Goal: Entertainment & Leisure: Consume media (video, audio)

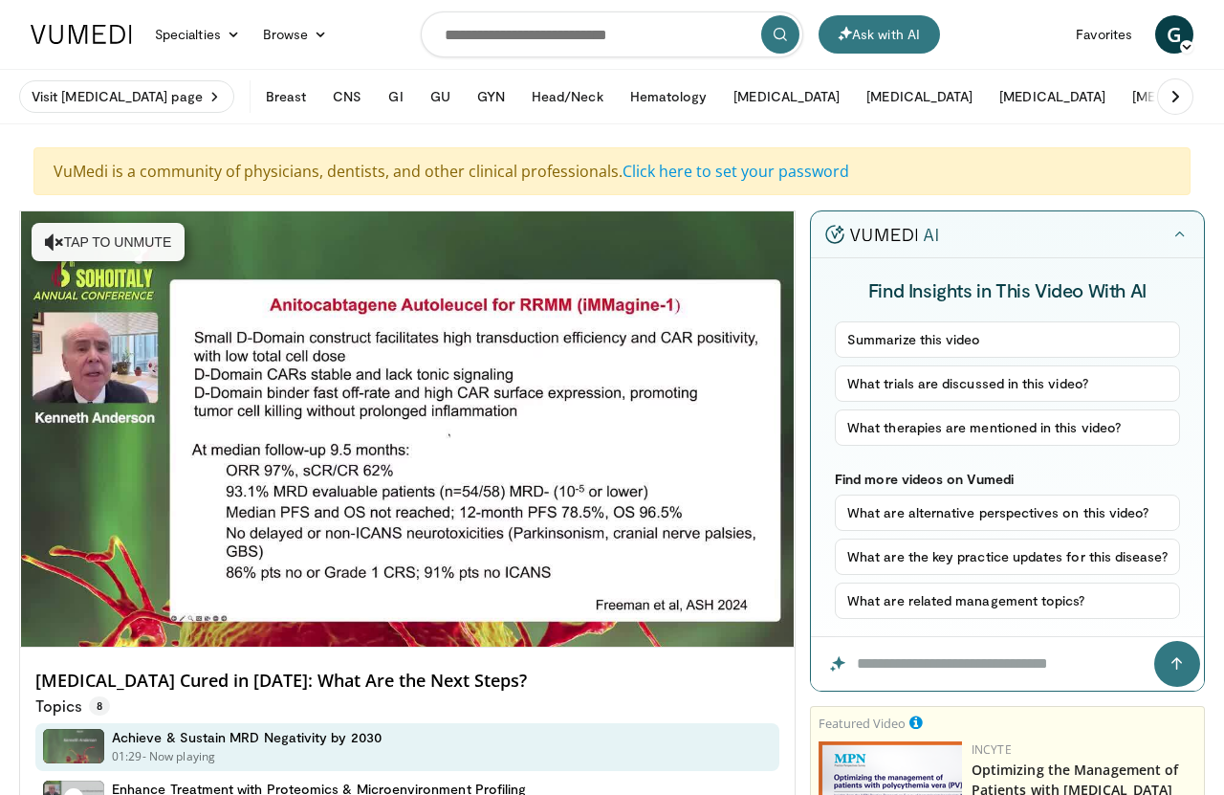
click at [618, 430] on icon "Video Player" at bounding box center [621, 429] width 54 height 54
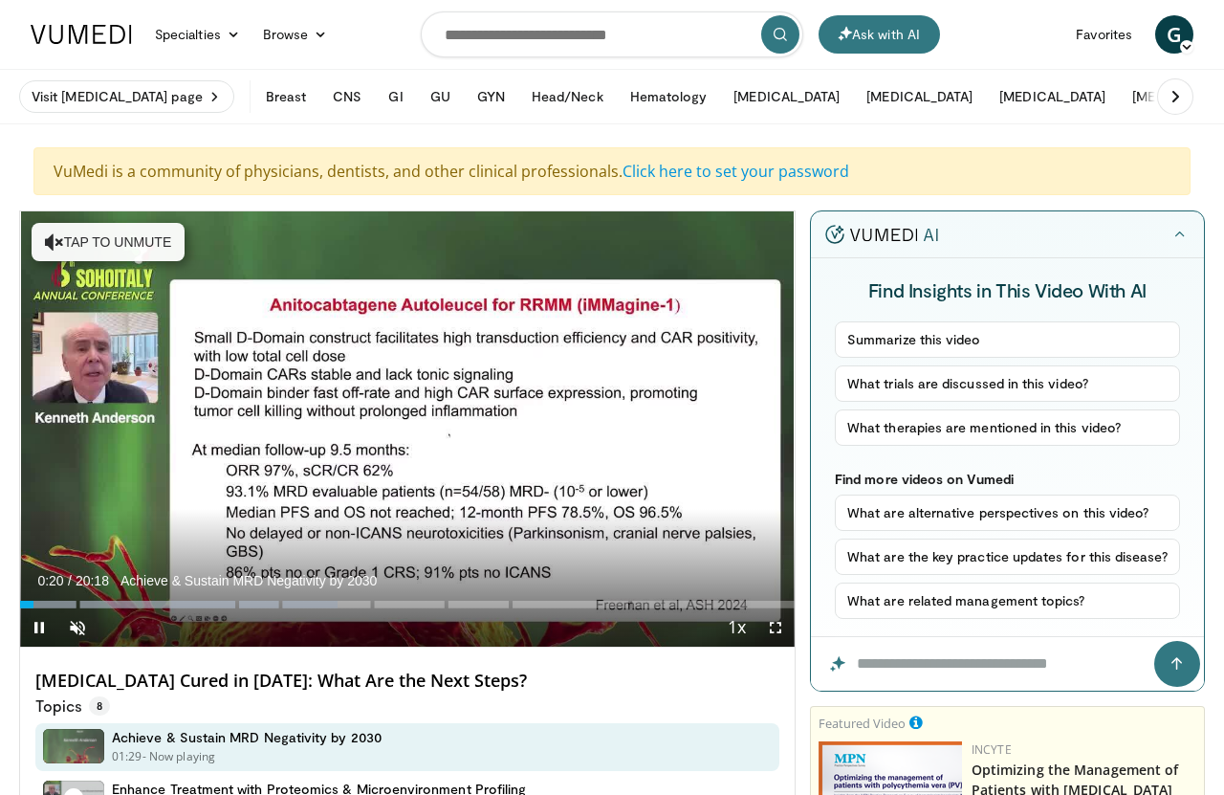
click at [93, 622] on span "Video Player" at bounding box center [77, 627] width 38 height 38
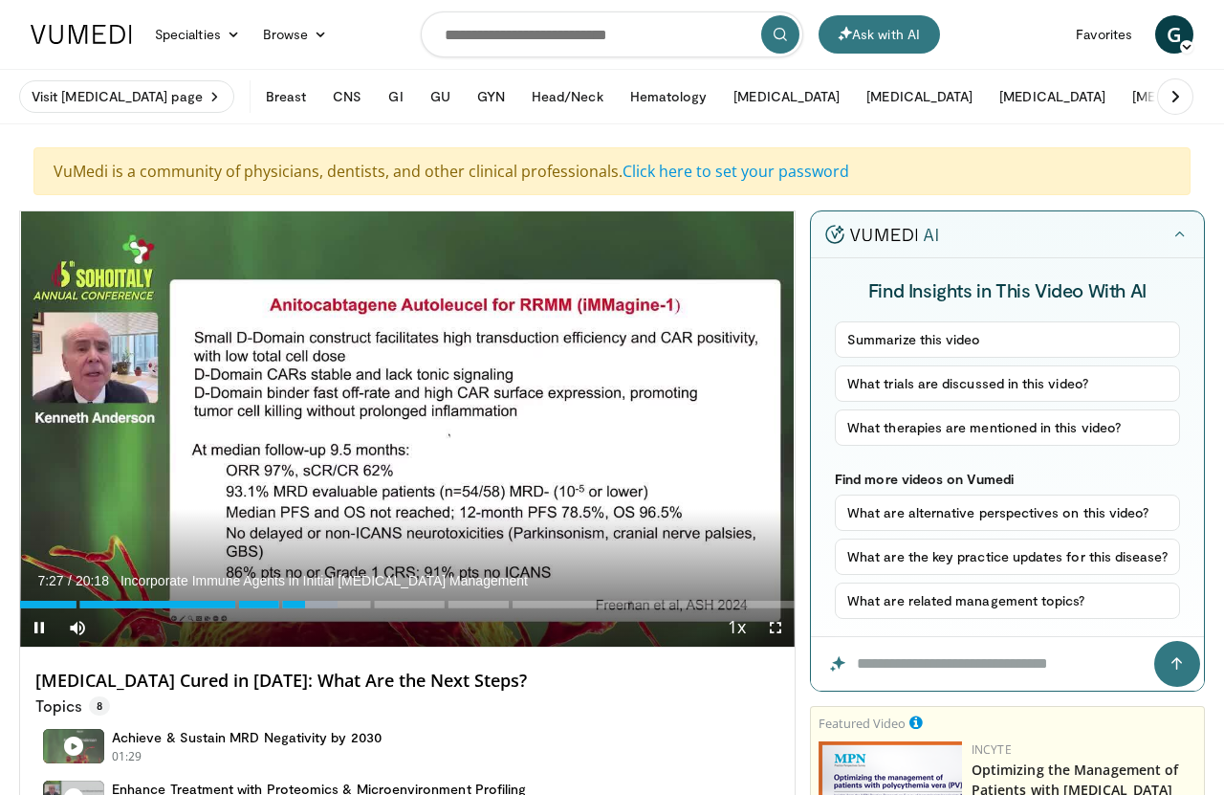
scroll to position [0, 98]
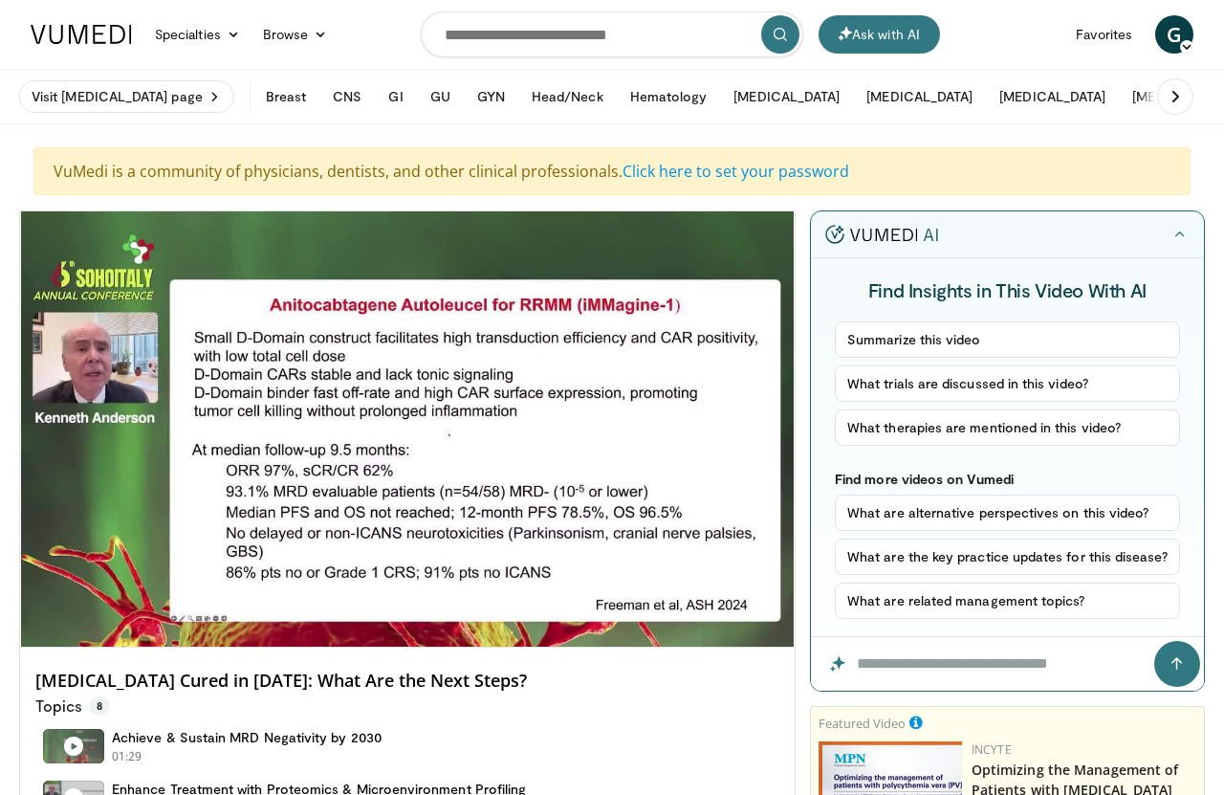
click at [972, 783] on link "Optimizing the Management of Patients with [MEDICAL_DATA][PERSON_NAME] (PV)" at bounding box center [1075, 789] width 207 height 58
